Goal: Task Accomplishment & Management: Complete application form

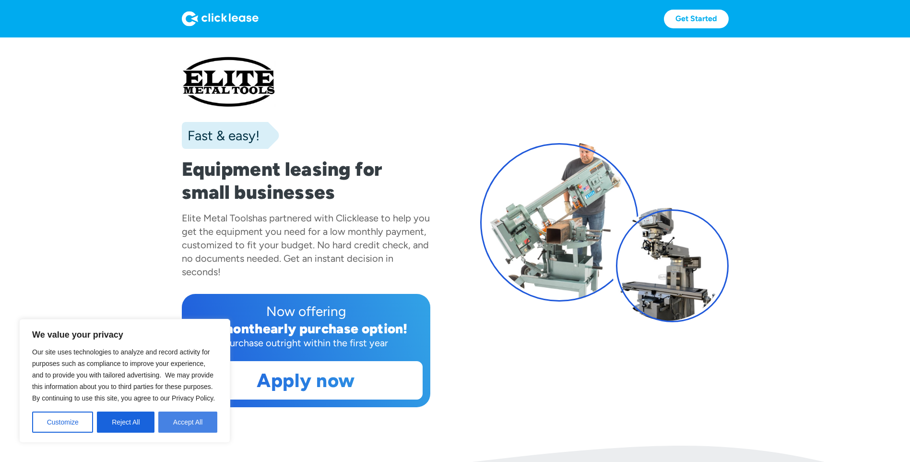
click at [176, 419] on button "Accept All" at bounding box center [187, 421] width 59 height 21
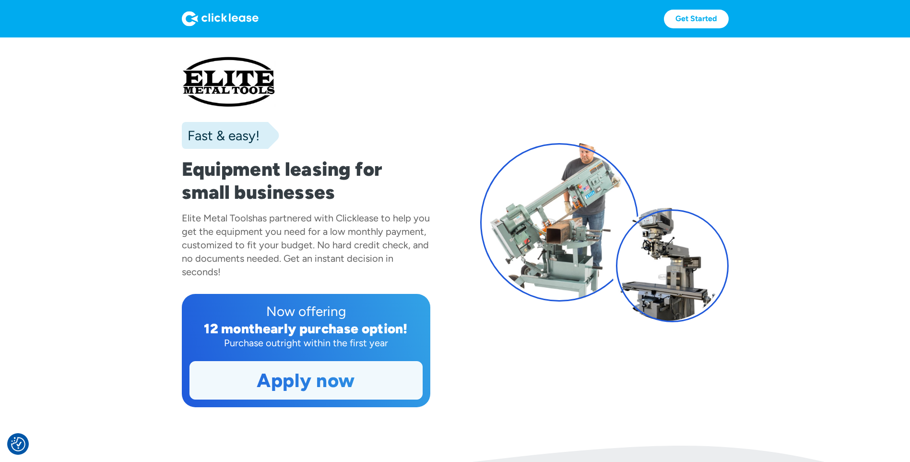
click at [309, 377] on link "Apply now" at bounding box center [306, 379] width 232 height 37
